Goal: Entertainment & Leisure: Consume media (video, audio)

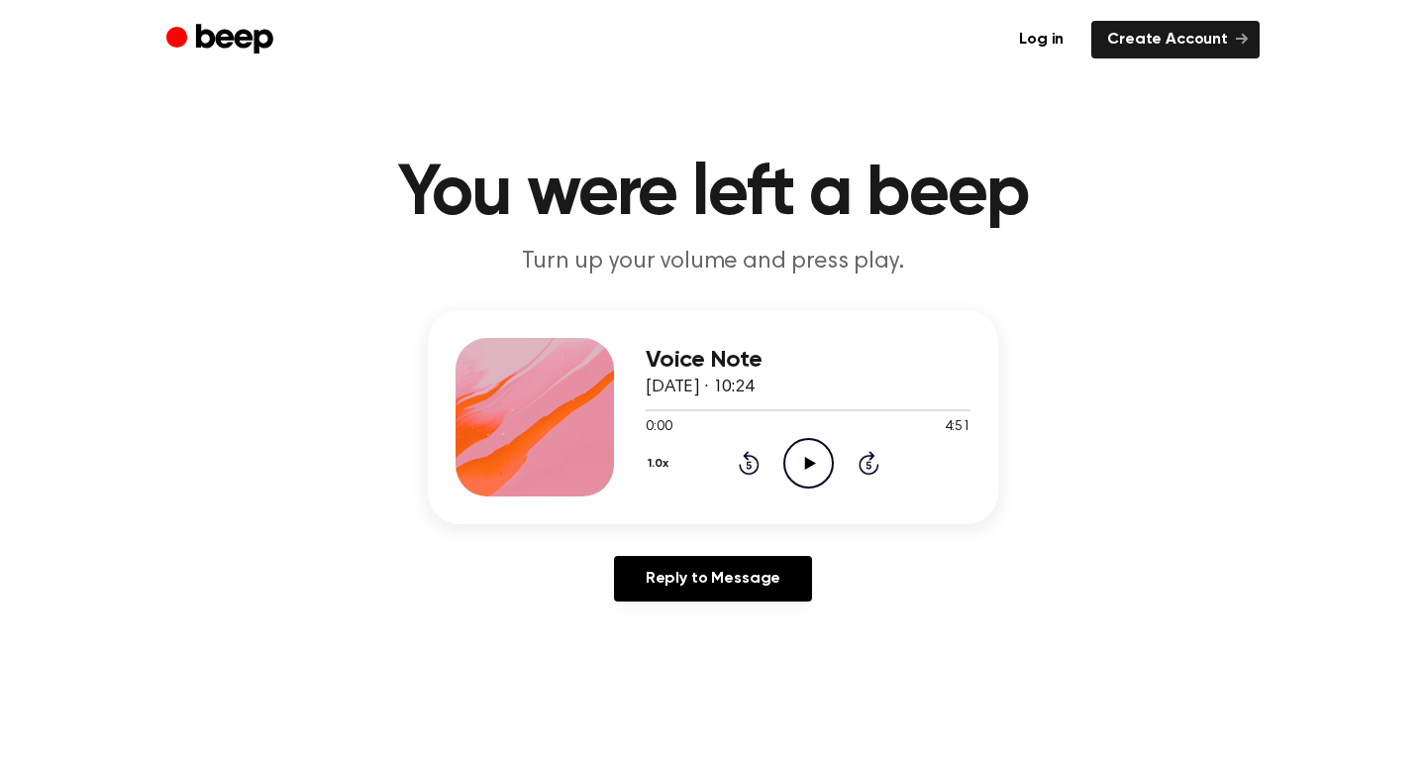
click at [807, 459] on icon at bounding box center [809, 463] width 11 height 13
click at [801, 469] on icon "Pause Audio" at bounding box center [808, 463] width 51 height 51
click at [801, 469] on icon "Play Audio" at bounding box center [808, 463] width 51 height 51
click at [801, 469] on icon "Pause Audio" at bounding box center [808, 463] width 51 height 51
drag, startPoint x: 653, startPoint y: 410, endPoint x: 601, endPoint y: 405, distance: 51.7
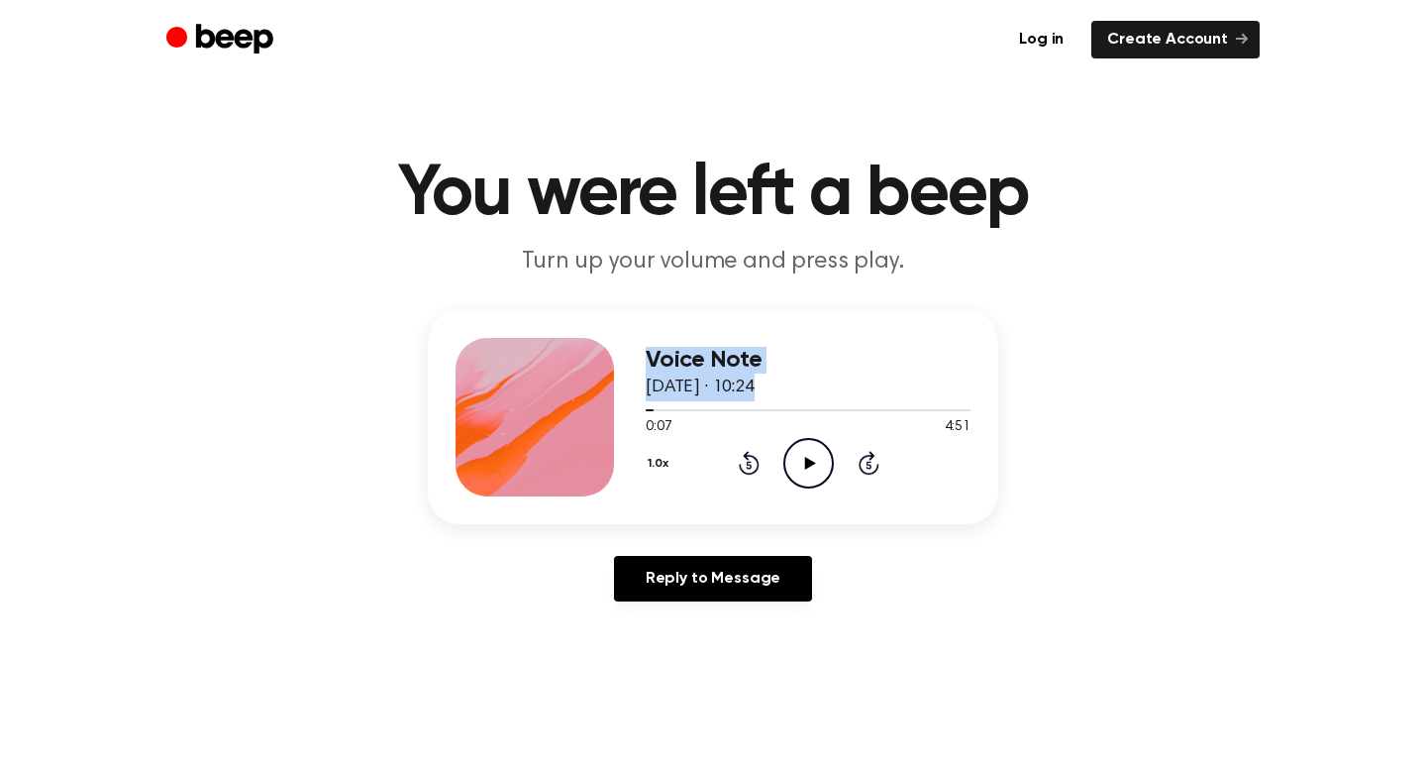
click at [601, 406] on div "Voice Note [DATE] · 10:24 0:07 4:51 Your browser does not support the [object O…" at bounding box center [713, 417] width 571 height 214
click at [815, 459] on icon "Play Audio" at bounding box center [808, 463] width 51 height 51
click at [858, 457] on icon "Skip 5 seconds" at bounding box center [869, 463] width 22 height 26
click at [807, 460] on icon "Pause Audio" at bounding box center [808, 463] width 51 height 51
click at [804, 461] on icon at bounding box center [809, 463] width 11 height 13
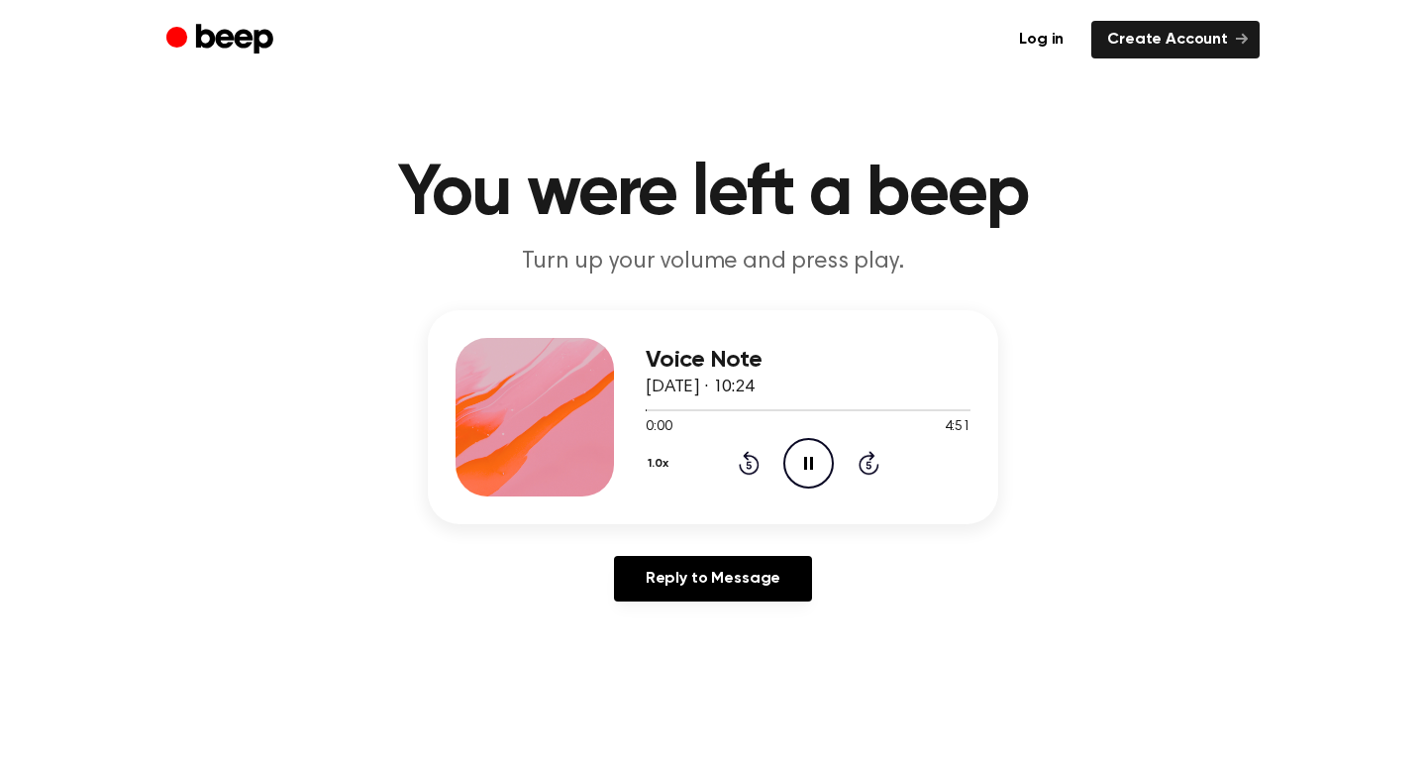
click at [803, 454] on icon "Pause Audio" at bounding box center [808, 463] width 51 height 51
